Goal: Task Accomplishment & Management: Use online tool/utility

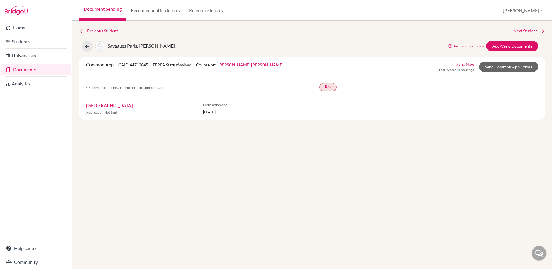
click at [21, 71] on link "Documents" at bounding box center [36, 70] width 70 height 12
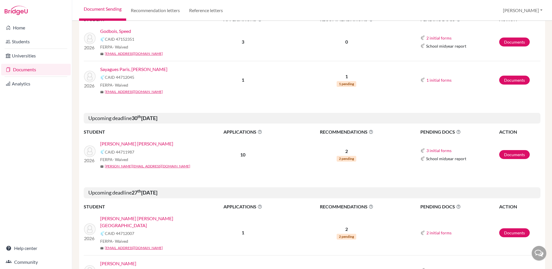
scroll to position [124, 0]
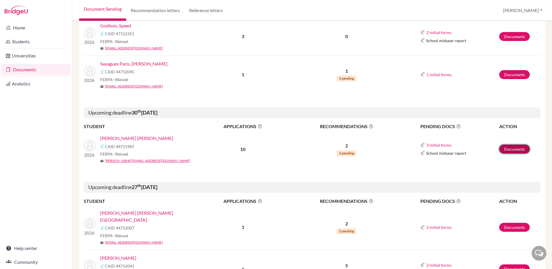
click at [507, 148] on link "Documents" at bounding box center [514, 149] width 31 height 9
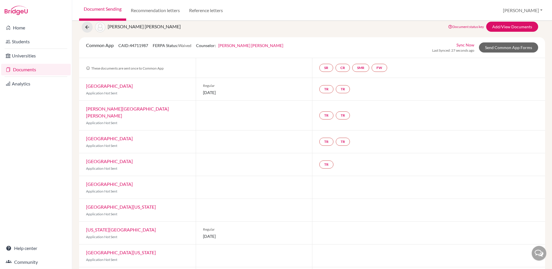
scroll to position [19, 0]
click at [21, 68] on link "Documents" at bounding box center [36, 70] width 70 height 12
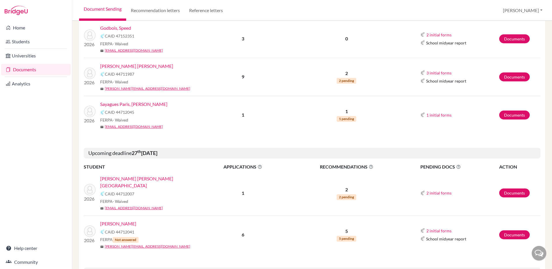
scroll to position [114, 0]
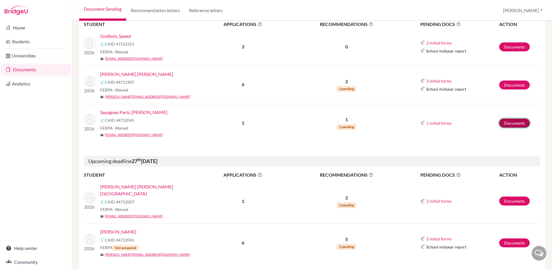
click at [512, 123] on link "Documents" at bounding box center [514, 123] width 31 height 9
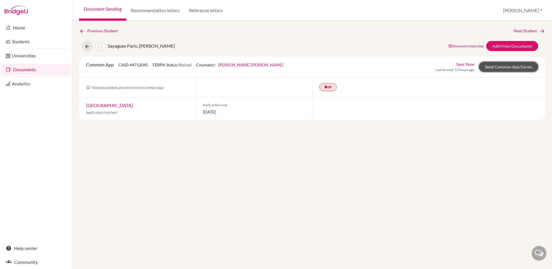
click at [505, 69] on link "Send Common App Forms" at bounding box center [508, 67] width 59 height 10
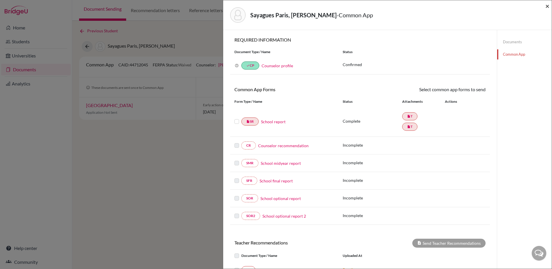
click at [547, 7] on span "×" at bounding box center [548, 6] width 4 height 8
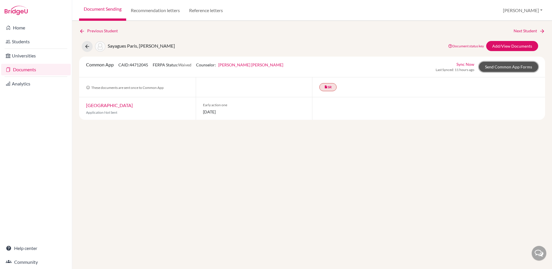
click at [504, 67] on link "Send Common App Forms" at bounding box center [508, 67] width 59 height 10
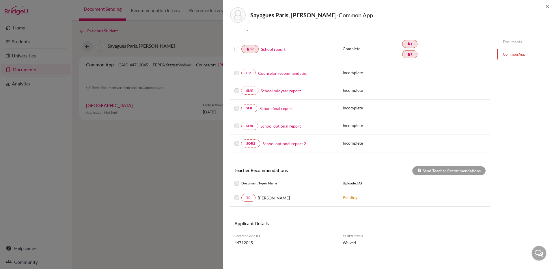
scroll to position [72, 0]
click at [427, 170] on div "Send Teacher Recommendations" at bounding box center [448, 170] width 73 height 9
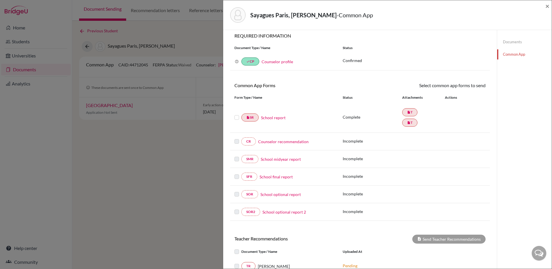
scroll to position [0, 0]
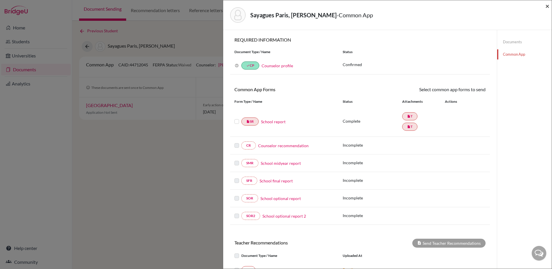
click at [548, 6] on span "×" at bounding box center [548, 6] width 4 height 8
